Goal: Find specific page/section: Find specific page/section

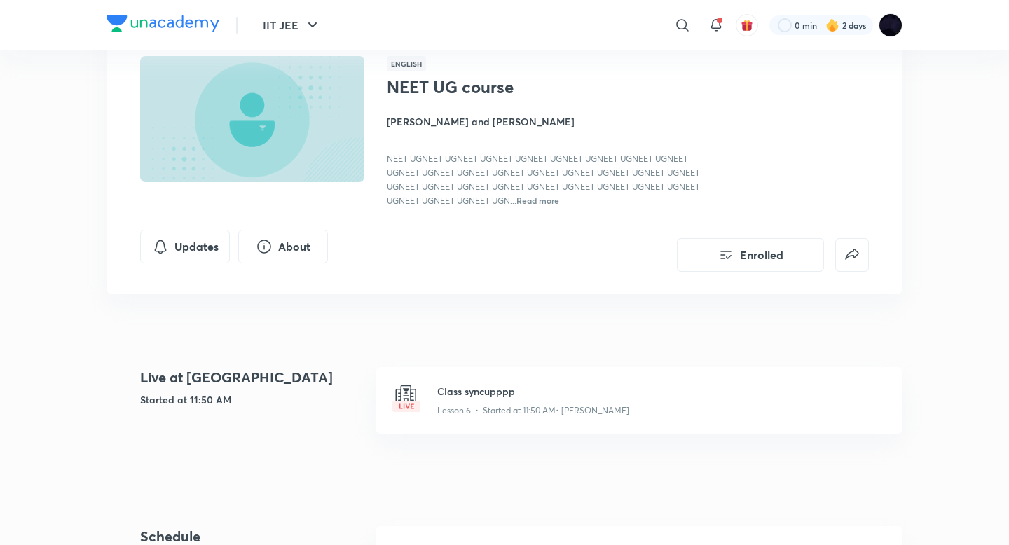
scroll to position [104, 0]
